Goal: Obtain resource: Obtain resource

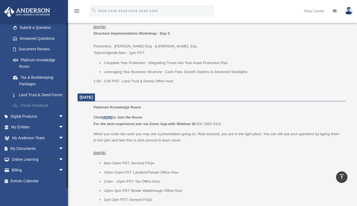
scroll to position [465, 0]
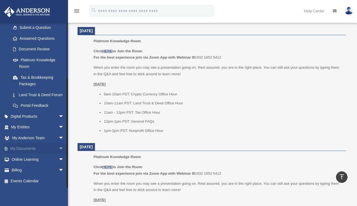
click at [58, 148] on span "arrow_drop_down" at bounding box center [63, 148] width 11 height 11
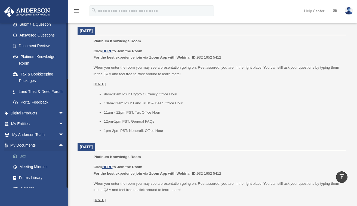
click at [29, 161] on link "Box" at bounding box center [40, 155] width 64 height 11
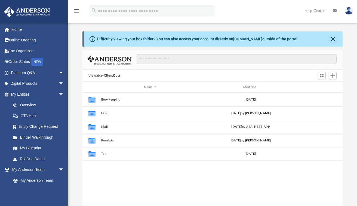
scroll to position [120, 256]
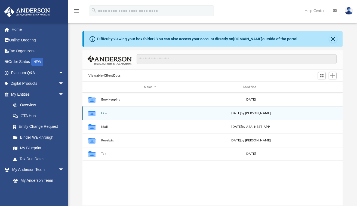
click at [115, 113] on button "Law" at bounding box center [150, 113] width 98 height 4
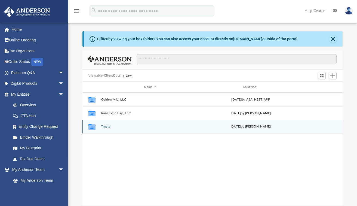
click at [110, 126] on button "Trusts" at bounding box center [150, 127] width 98 height 4
click at [121, 127] on button "Personal Property Trusts" at bounding box center [150, 127] width 98 height 4
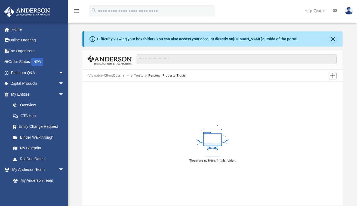
click at [141, 77] on button "Trusts" at bounding box center [138, 75] width 9 height 5
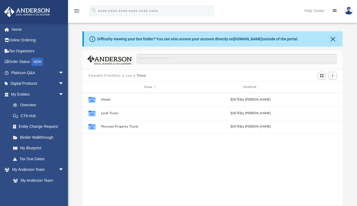
scroll to position [4, 4]
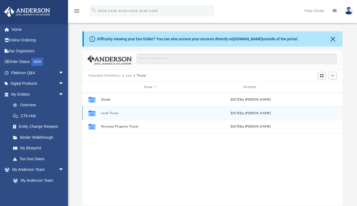
click at [110, 114] on button "Land Trusts" at bounding box center [150, 113] width 98 height 4
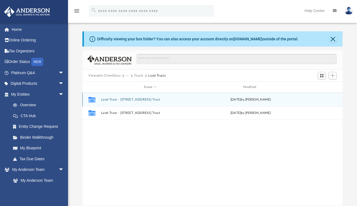
click at [125, 100] on button "Land Trust - 217 N Spring Branch Trl Trust" at bounding box center [150, 100] width 98 height 4
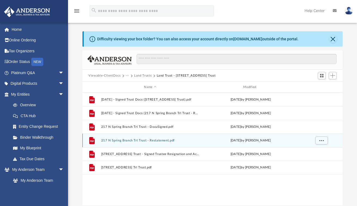
click at [166, 141] on button "217 N Spring Branch Trl Trust - Restatement.pdf" at bounding box center [150, 140] width 98 height 4
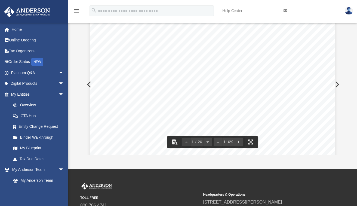
scroll to position [0, 0]
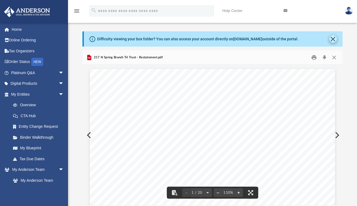
click at [331, 40] on button "Close" at bounding box center [333, 39] width 8 height 8
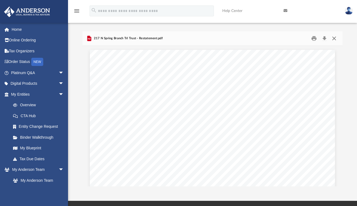
click at [333, 38] on button "Close" at bounding box center [334, 38] width 10 height 8
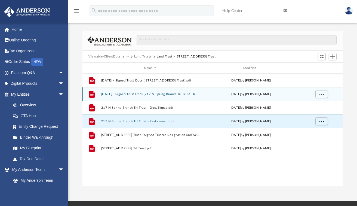
click at [162, 94] on button "2025.08.12 - Signed Trust Docs (217 N Spring Branch Trl Trust - Restatement).pdf" at bounding box center [150, 94] width 98 height 4
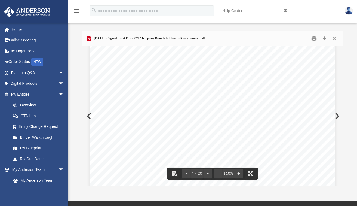
scroll to position [1024, 0]
click at [332, 38] on button "Close" at bounding box center [334, 38] width 10 height 8
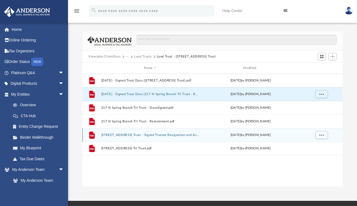
click at [165, 134] on button "217 N Spring Branch Trl Trust - Signed Trustee Resignation and Acceptance Lette…" at bounding box center [150, 135] width 98 height 4
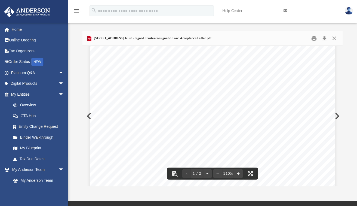
scroll to position [60, 0]
click at [336, 39] on button "Close" at bounding box center [334, 38] width 10 height 8
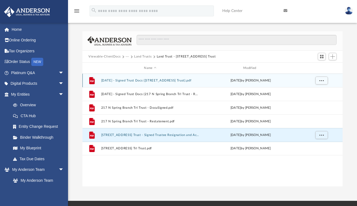
click at [155, 81] on button "2025.01.28 - Signed Trust Docs (217 N Spring Branch Trl Trust).pdf" at bounding box center [150, 81] width 98 height 4
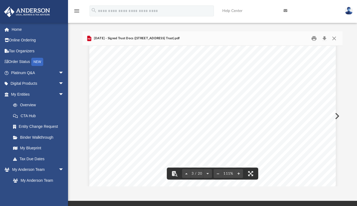
scroll to position [659, 0]
click at [336, 39] on button "Close" at bounding box center [334, 38] width 10 height 8
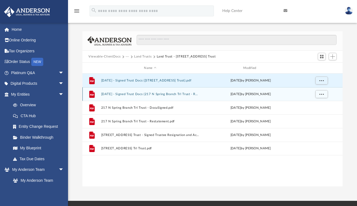
click at [150, 93] on button "2025.08.12 - Signed Trust Docs (217 N Spring Branch Trl Trust - Restatement).pdf" at bounding box center [150, 94] width 98 height 4
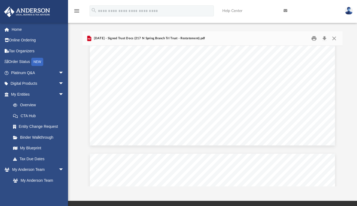
scroll to position [0, 0]
click at [332, 38] on button "Close" at bounding box center [334, 38] width 10 height 8
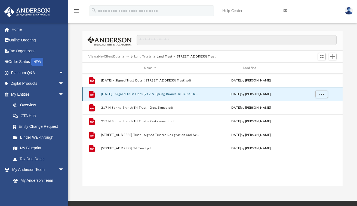
scroll to position [4, 4]
click at [18, 29] on link "Home" at bounding box center [38, 29] width 68 height 11
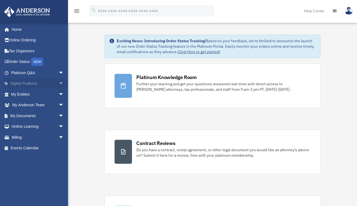
click at [26, 81] on link "Digital Products arrow_drop_down" at bounding box center [38, 83] width 68 height 11
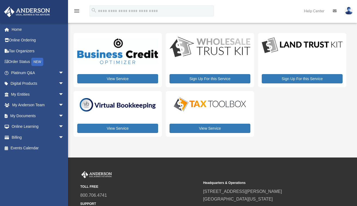
click at [292, 107] on div "View Service Sign Up For this Service Sign Up For this Service View Service Vie…" at bounding box center [209, 85] width 273 height 104
click at [58, 72] on span "arrow_drop_down" at bounding box center [63, 72] width 11 height 11
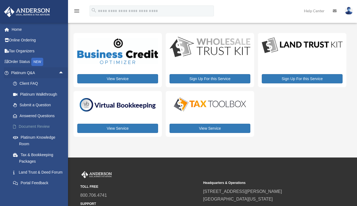
scroll to position [37, 0]
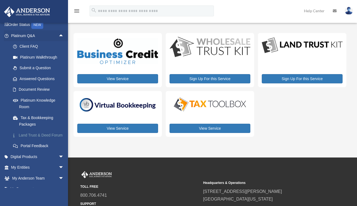
click at [33, 134] on link "Land Trust & Deed Forum" at bounding box center [40, 135] width 64 height 11
